Goal: Transaction & Acquisition: Download file/media

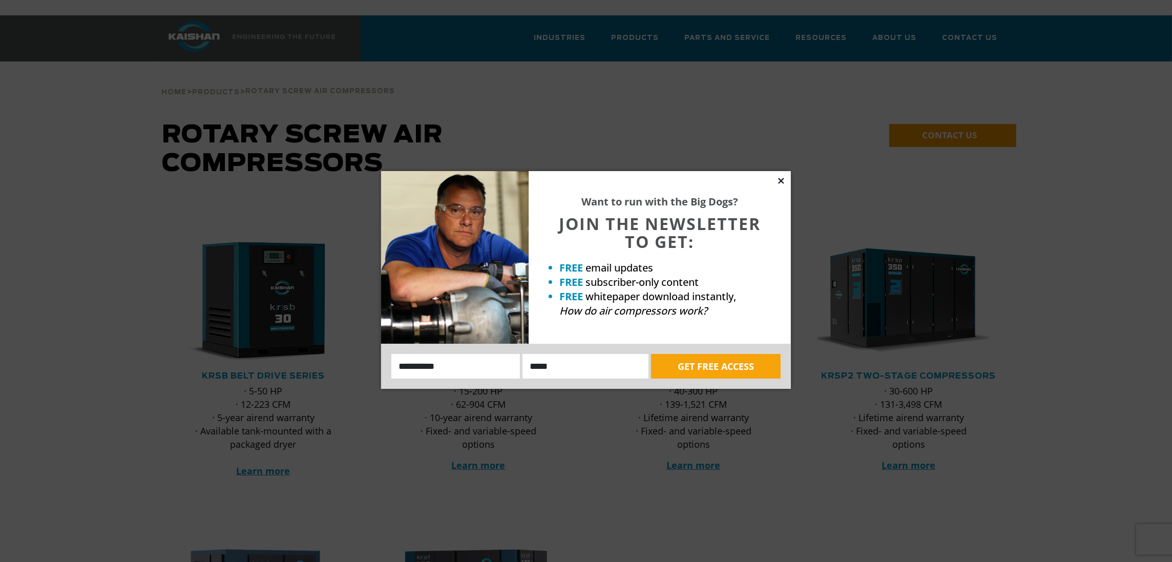
click at [783, 182] on icon at bounding box center [781, 181] width 6 height 6
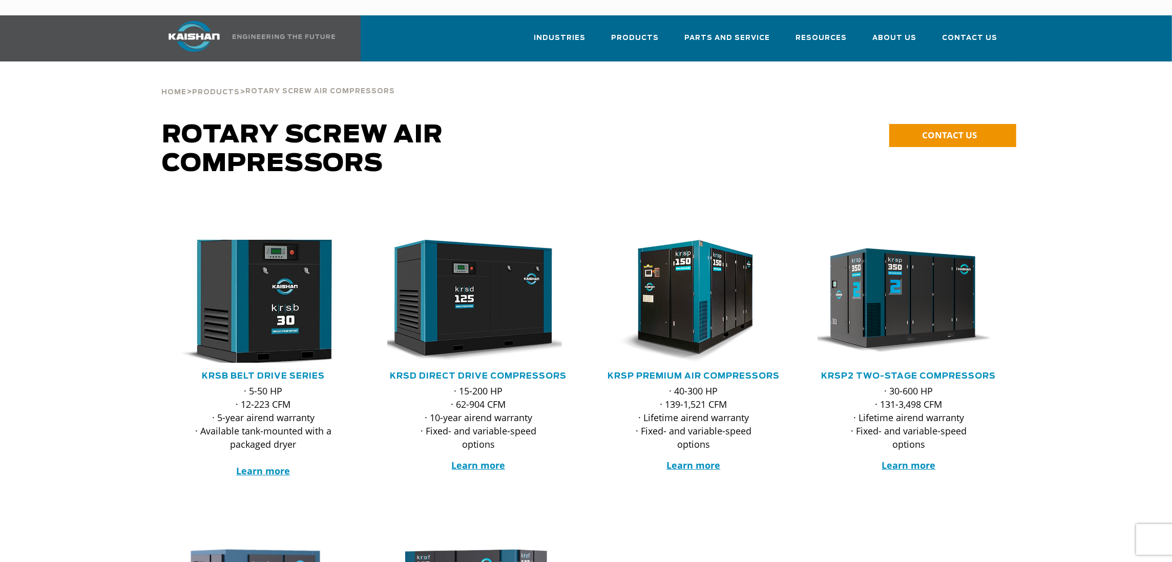
click at [245, 308] on img at bounding box center [255, 301] width 201 height 135
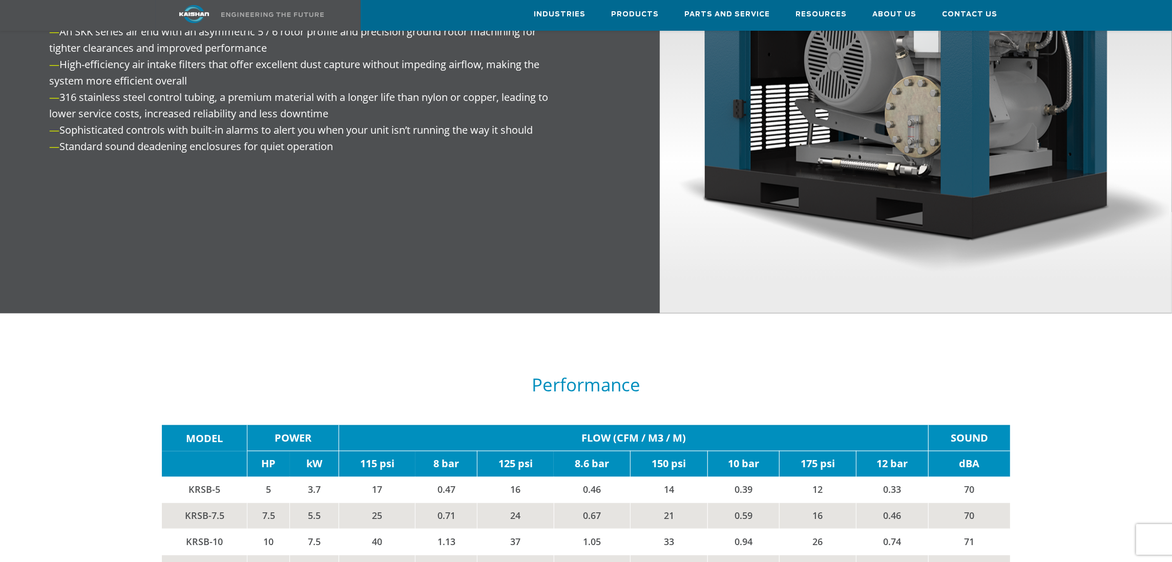
scroll to position [1593, 0]
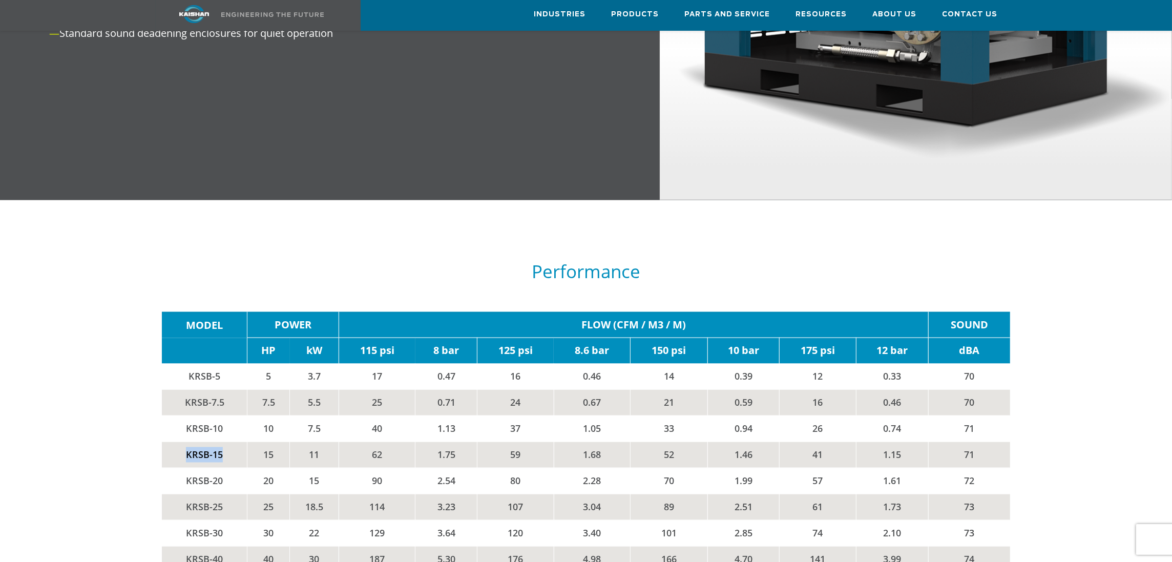
drag, startPoint x: 225, startPoint y: 439, endPoint x: 171, endPoint y: 437, distance: 54.3
click at [171, 442] on td "KRSB-15" at bounding box center [205, 455] width 86 height 26
drag, startPoint x: 171, startPoint y: 437, endPoint x: 193, endPoint y: 436, distance: 22.6
copy td "KRSB-15"
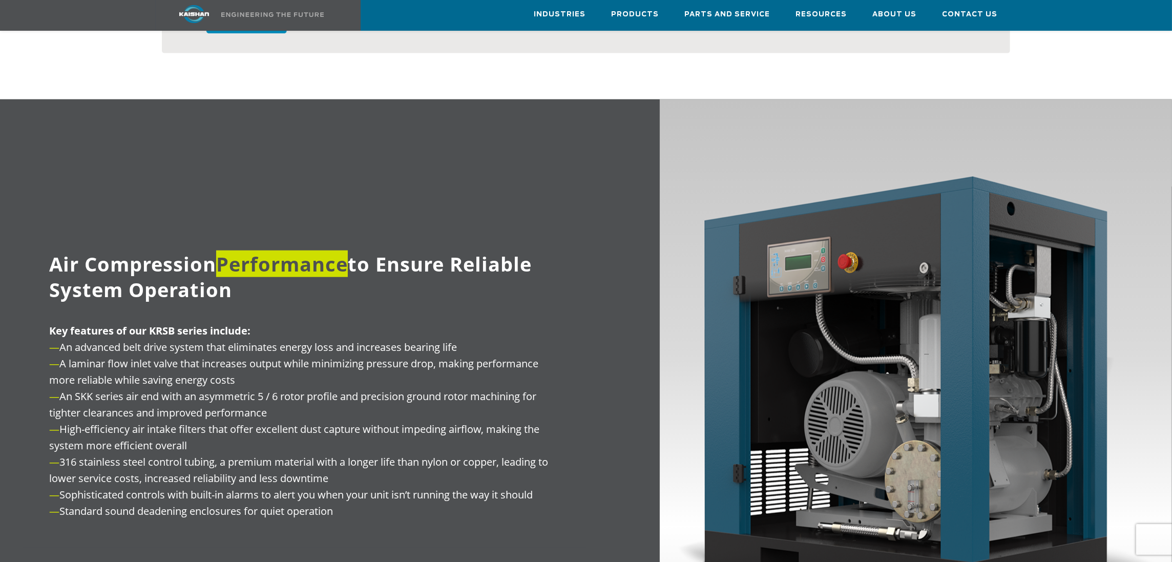
scroll to position [797, 0]
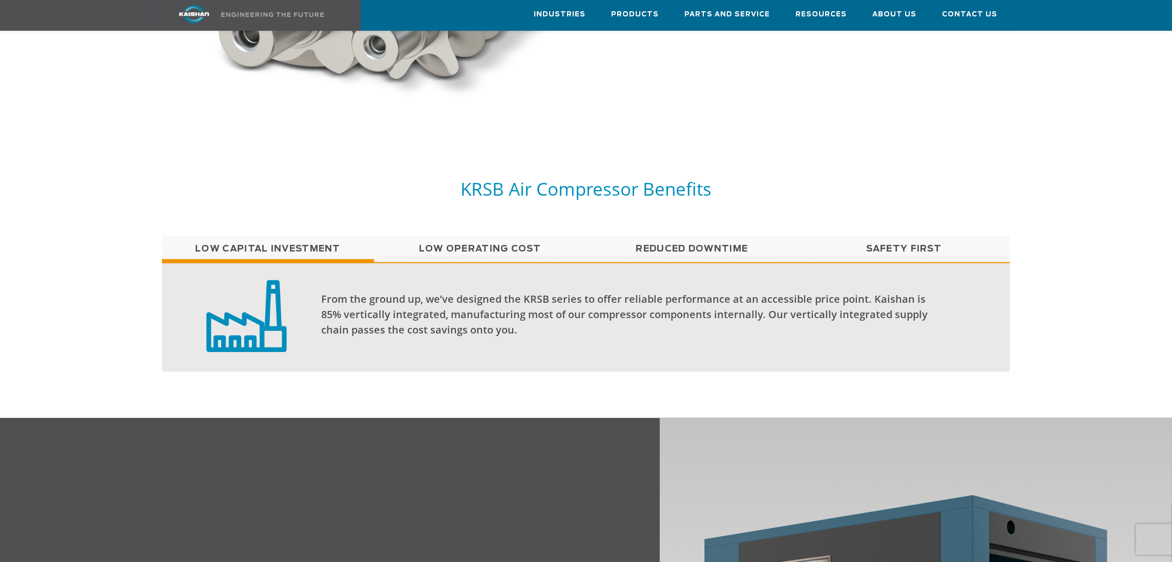
click at [519, 236] on link "Low Operating Cost" at bounding box center [480, 249] width 212 height 26
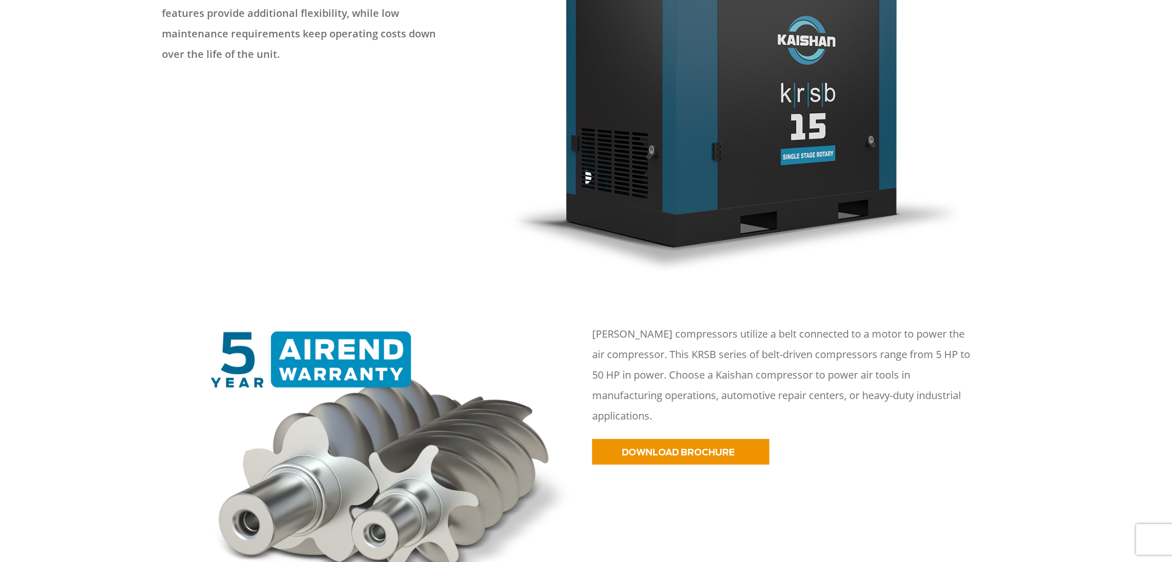
scroll to position [478, 0]
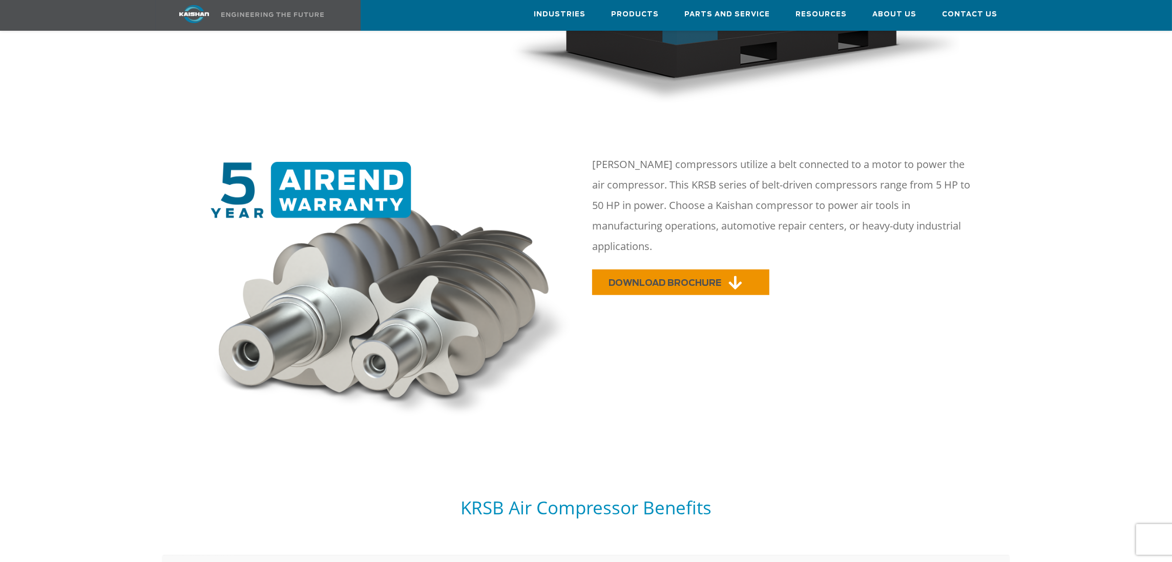
click at [723, 270] on link "DOWNLOAD BROCHURE" at bounding box center [680, 283] width 177 height 26
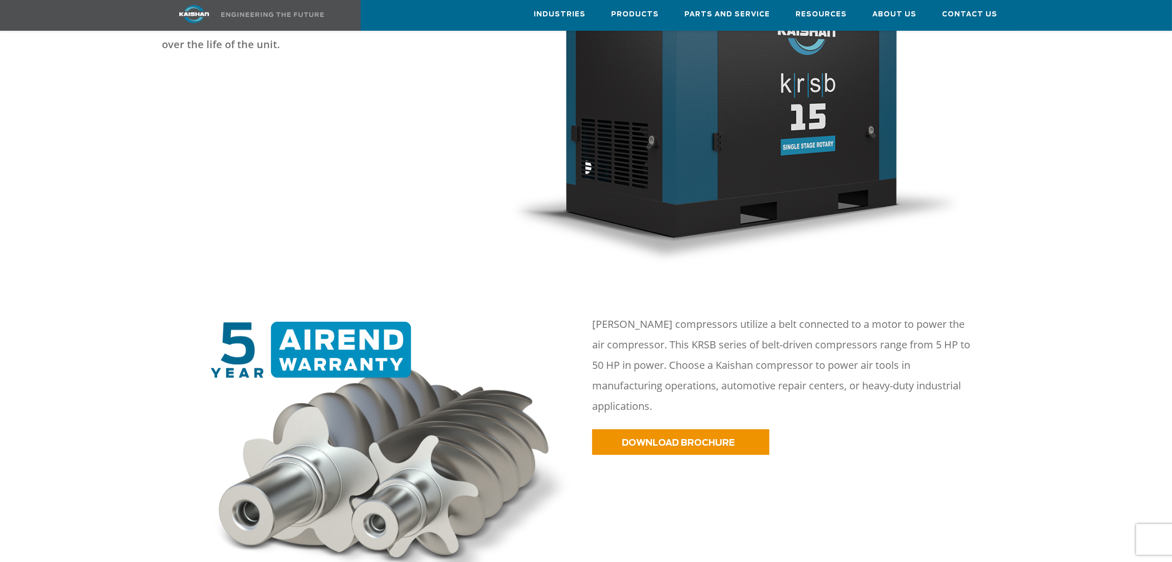
scroll to position [0, 0]
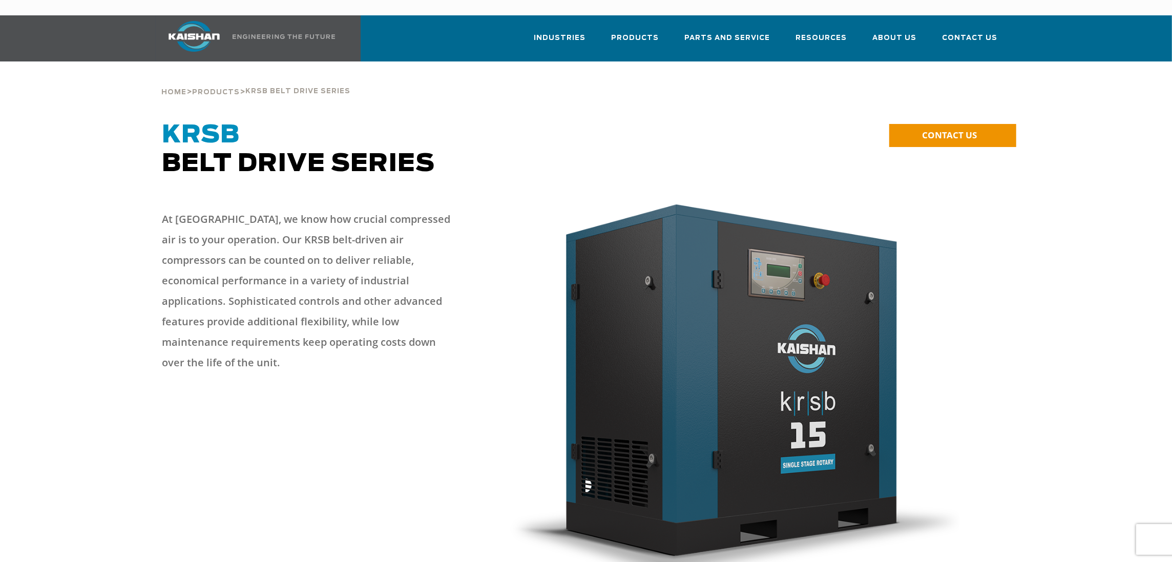
click at [1117, 199] on div at bounding box center [586, 400] width 1079 height 403
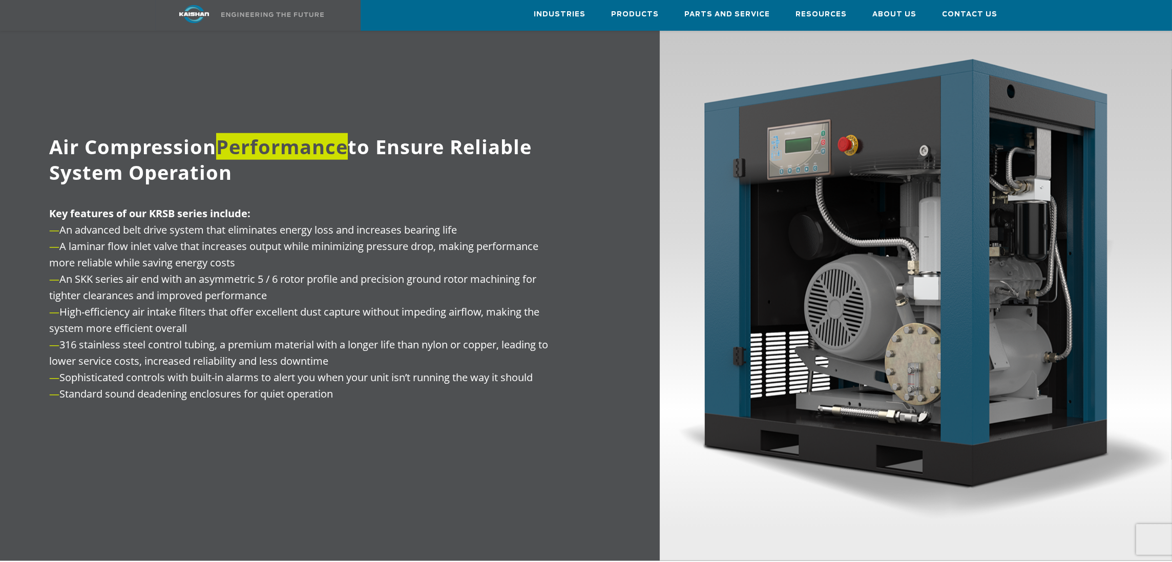
scroll to position [1115, 0]
